Goal: Task Accomplishment & Management: Complete application form

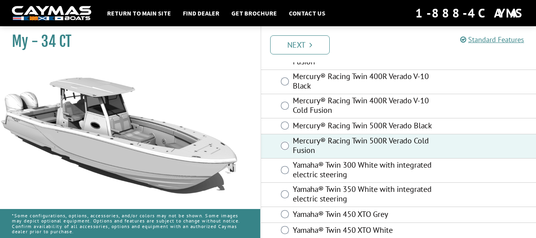
scroll to position [185, 0]
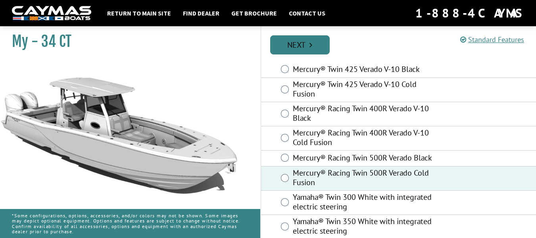
click at [305, 50] on link "Next" at bounding box center [300, 44] width 60 height 19
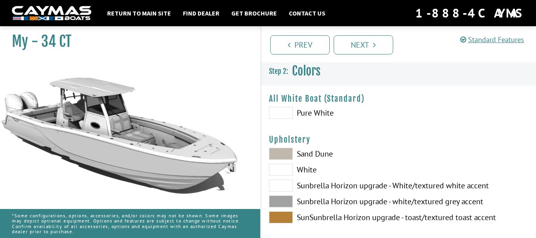
scroll to position [0, 0]
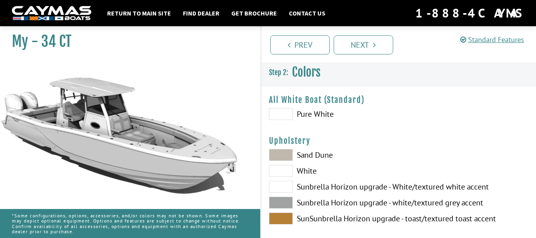
click at [288, 113] on span at bounding box center [281, 114] width 24 height 12
click at [285, 187] on span at bounding box center [281, 187] width 24 height 12
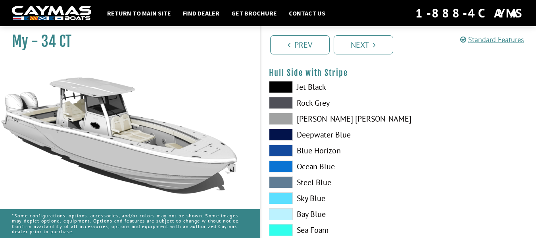
scroll to position [159, 0]
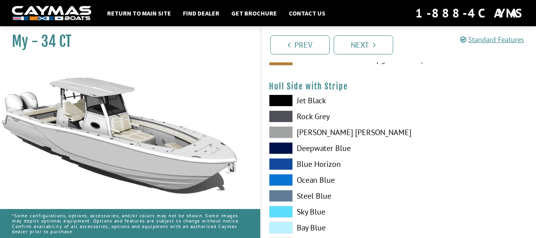
click at [280, 114] on span at bounding box center [281, 116] width 24 height 12
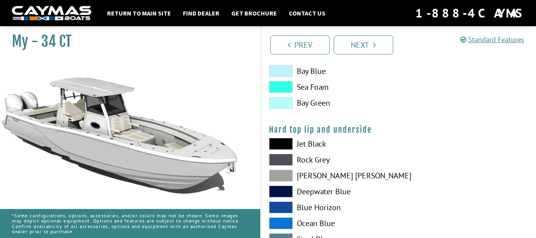
scroll to position [754, 0]
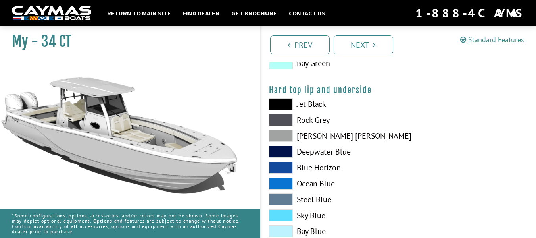
click at [288, 120] on span at bounding box center [281, 120] width 24 height 12
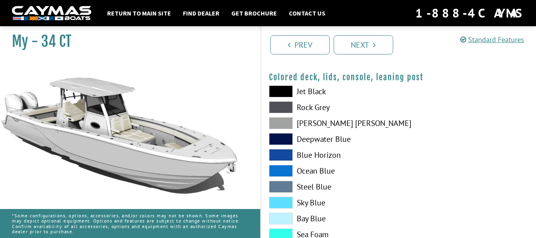
scroll to position [952, 0]
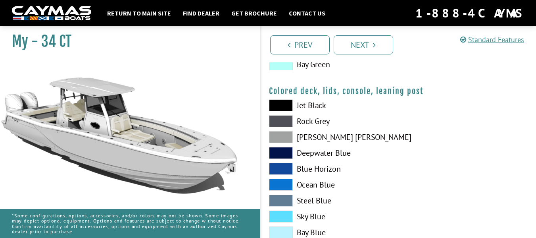
click at [284, 123] on span at bounding box center [281, 121] width 24 height 12
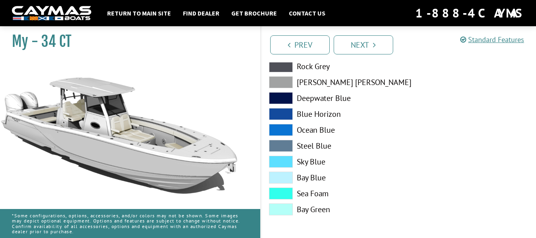
scroll to position [1007, 0]
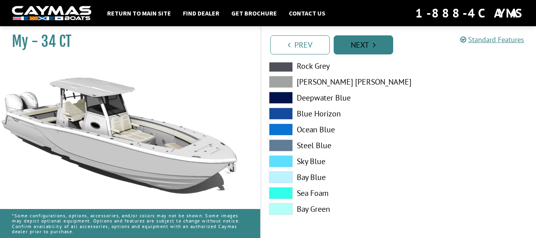
click at [366, 46] on link "Next" at bounding box center [364, 44] width 60 height 19
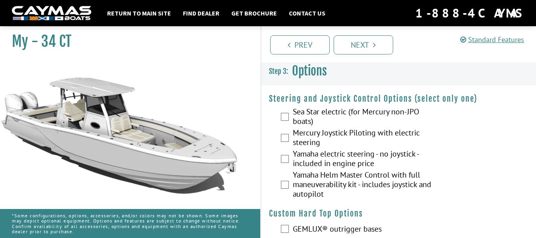
scroll to position [0, 0]
click at [329, 131] on label "Mercury Joystick Piloting with electric steering" at bounding box center [366, 139] width 146 height 21
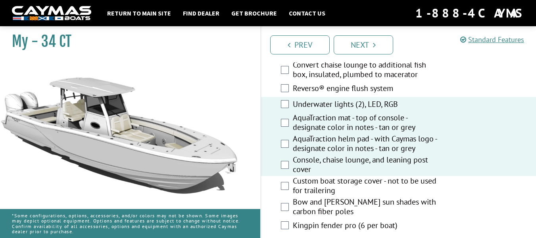
scroll to position [635, 0]
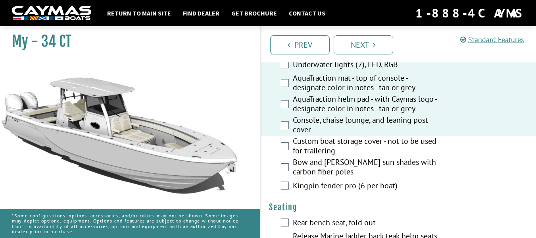
click at [289, 155] on div "Custom boat storage cover - not to be used for trailering" at bounding box center [398, 146] width 275 height 21
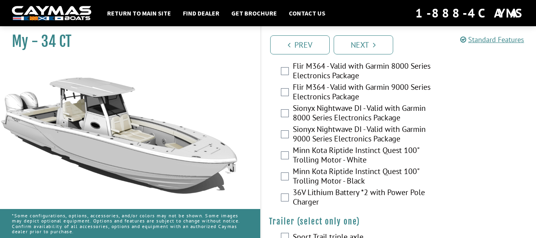
scroll to position [1821, 0]
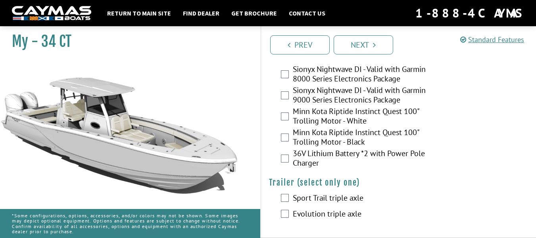
click at [279, 213] on div "Evolution triple axle" at bounding box center [398, 214] width 275 height 16
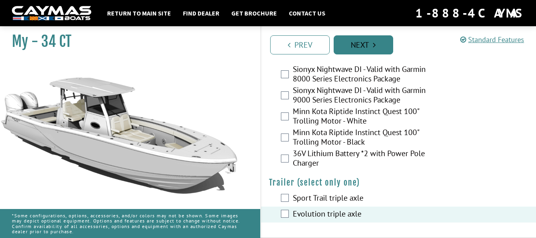
click at [377, 40] on link "Next" at bounding box center [364, 44] width 60 height 19
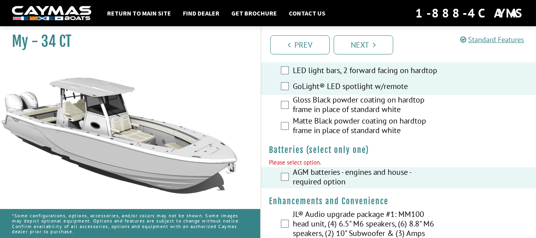
scroll to position [190, 0]
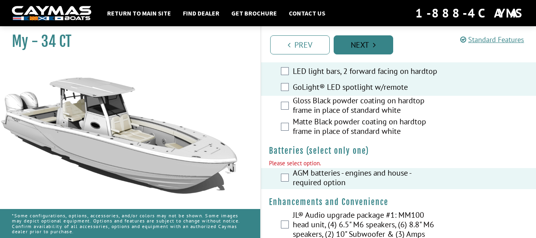
click at [369, 50] on link "Next" at bounding box center [364, 44] width 60 height 19
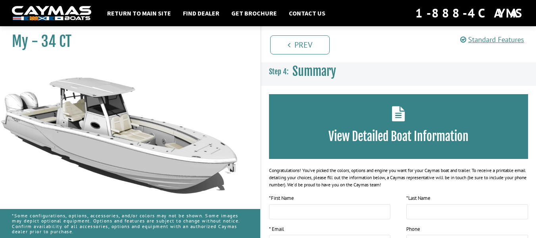
scroll to position [203, 0]
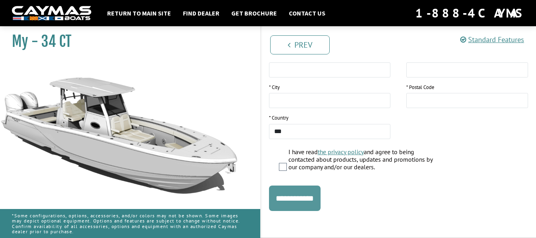
click at [294, 202] on input "**********" at bounding box center [295, 197] width 52 height 25
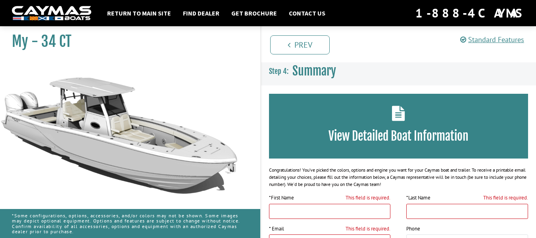
scroll to position [0, 0]
